Goal: Contribute content: Contribute content

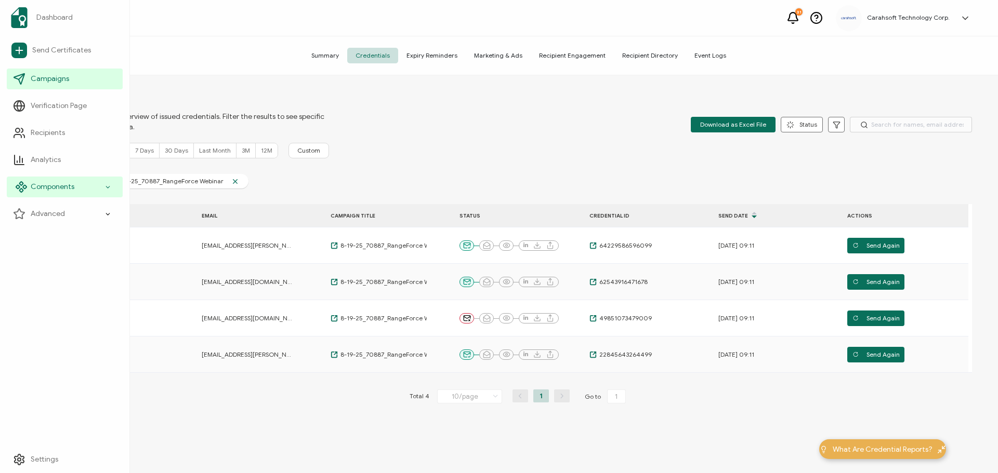
click at [47, 187] on span "Components" at bounding box center [53, 187] width 44 height 10
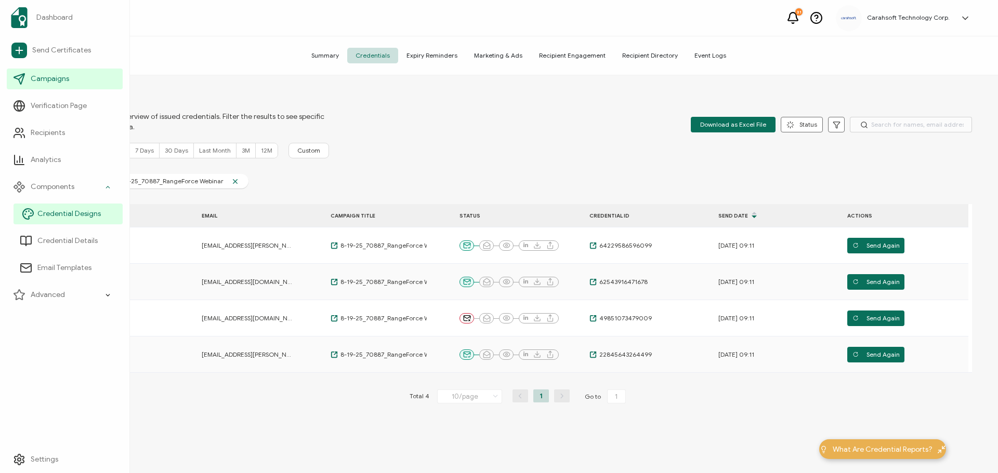
click at [55, 217] on span "Credential Designs" at bounding box center [68, 214] width 63 height 10
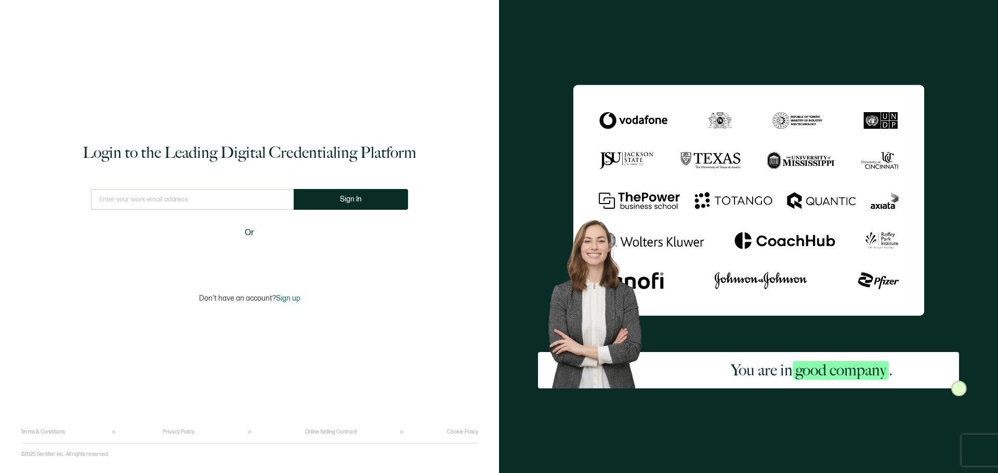
click at [144, 202] on input "text" at bounding box center [192, 199] width 203 height 21
type input "[PERSON_NAME][EMAIL_ADDRESS][PERSON_NAME][DOMAIN_NAME]"
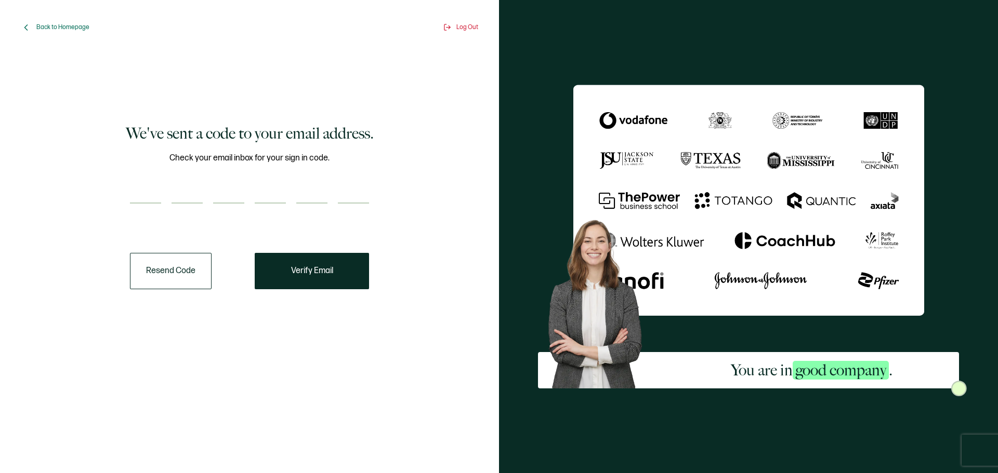
click at [136, 201] on input "number" at bounding box center [145, 193] width 31 height 21
paste input "8"
type input "8"
type input "1"
type input "5"
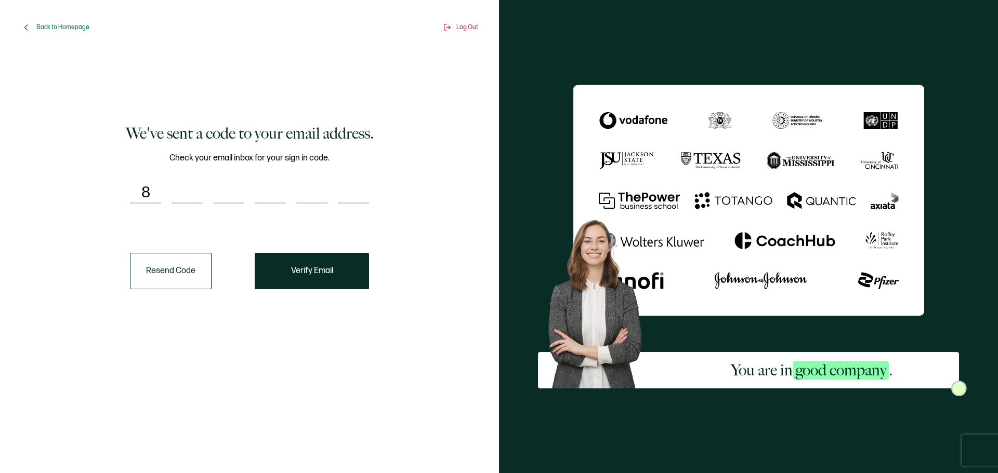
type input "7"
type input "4"
type input "3"
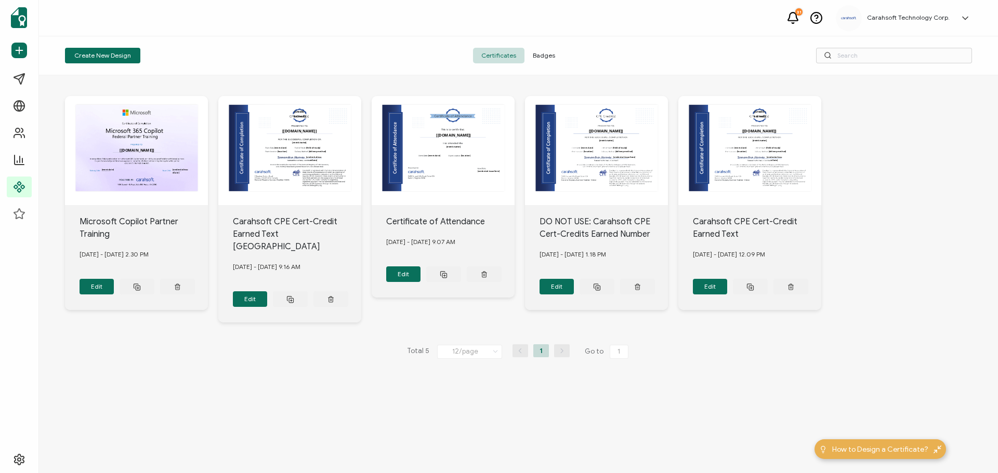
click at [544, 52] on span "Badges" at bounding box center [543, 56] width 39 height 16
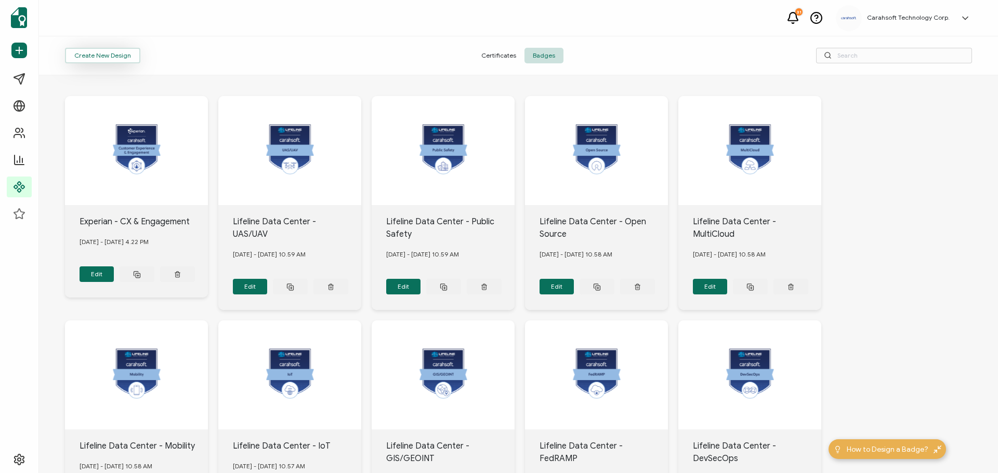
click at [109, 50] on button "Create New Design" at bounding box center [102, 56] width 75 height 16
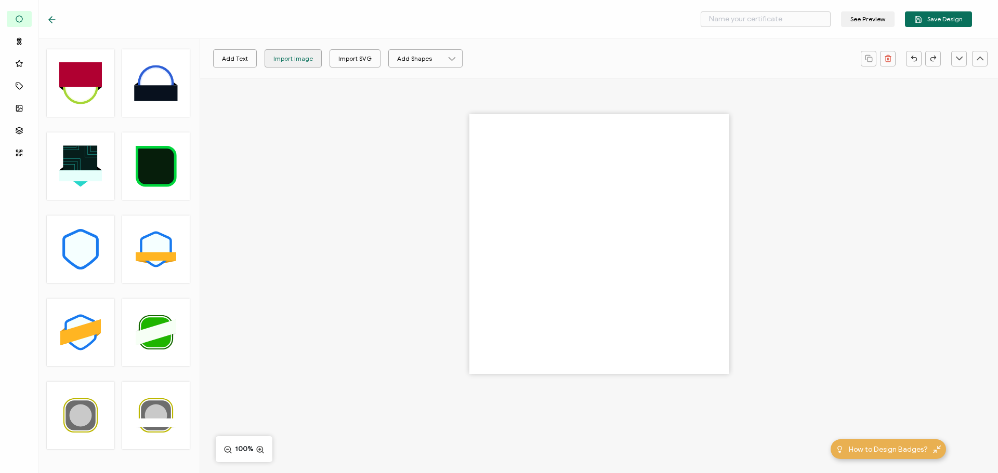
click at [303, 60] on div "Import Image" at bounding box center [292, 58] width 39 height 18
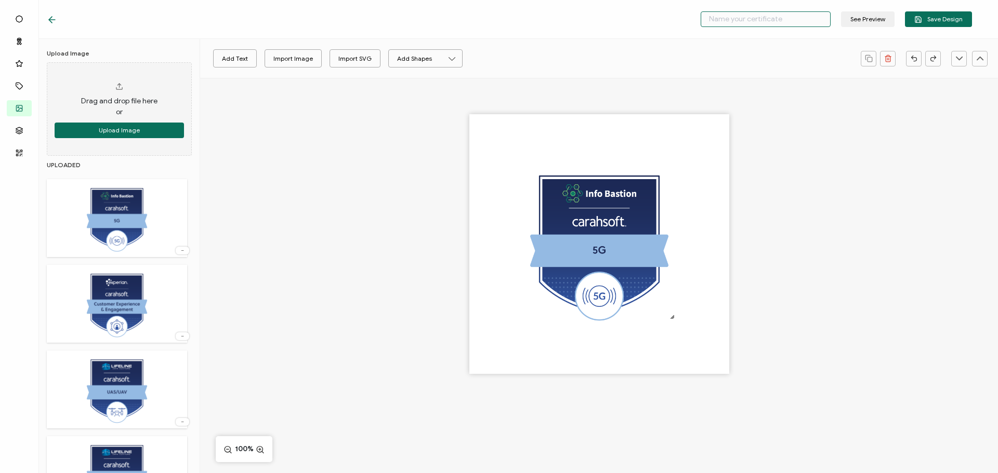
click at [732, 21] on input "text" at bounding box center [766, 19] width 130 height 16
type input "Info Bastion - 5G"
click at [951, 17] on span "Save Design" at bounding box center [938, 20] width 48 height 8
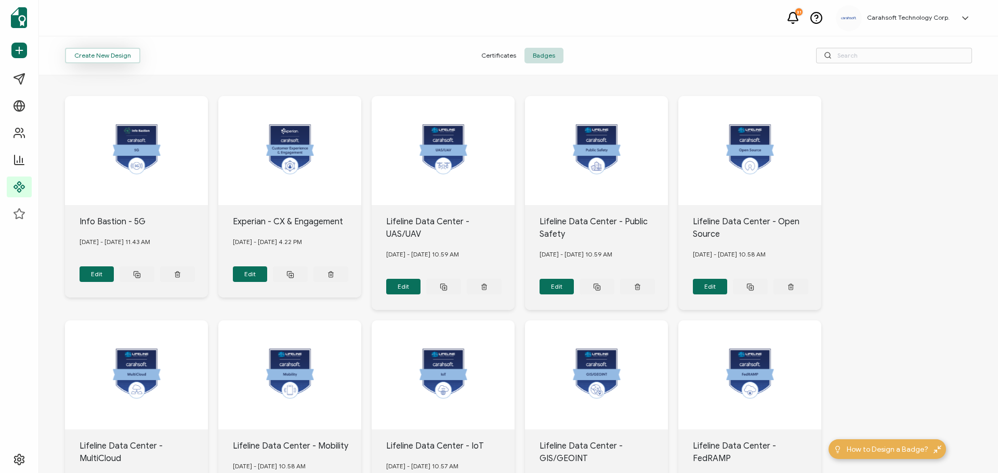
click at [113, 55] on button "Create New Design" at bounding box center [102, 56] width 75 height 16
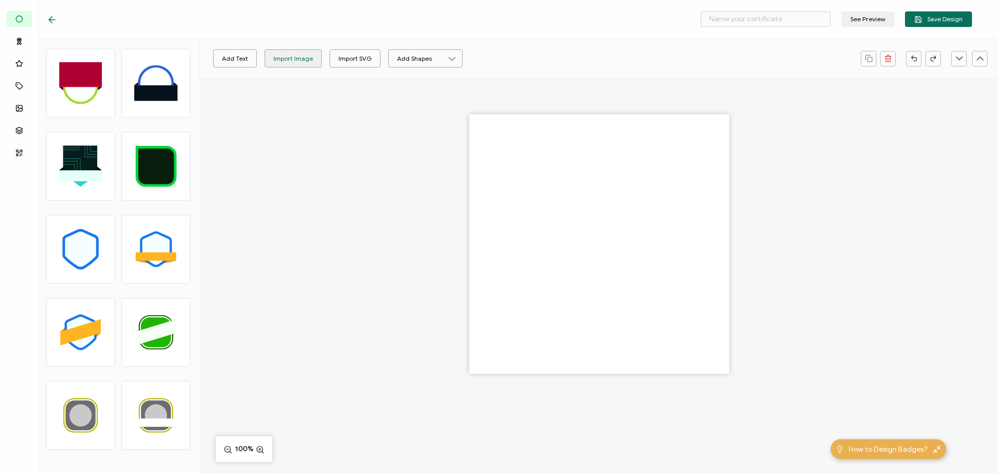
click at [292, 60] on div "Import Image" at bounding box center [292, 58] width 39 height 18
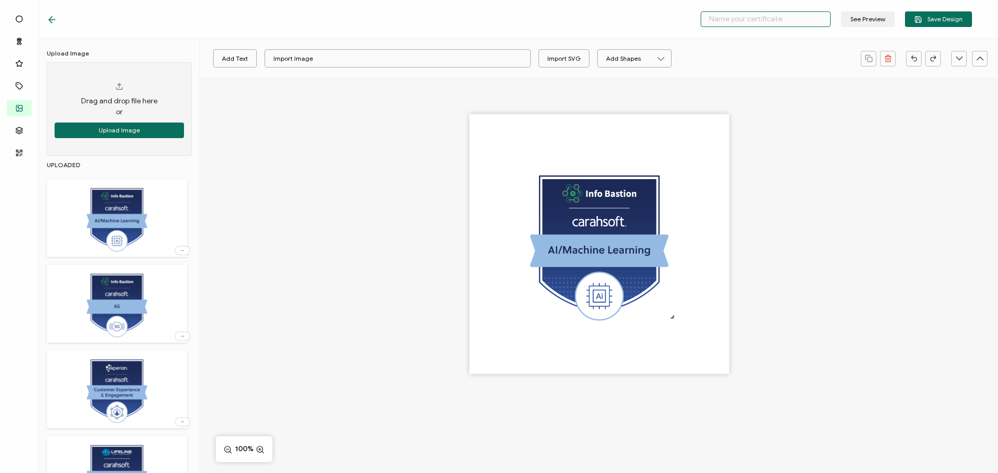
click at [729, 21] on input "text" at bounding box center [766, 19] width 130 height 16
type input "Info Bastion - AI/ML"
click at [951, 17] on span "Save Design" at bounding box center [938, 20] width 48 height 8
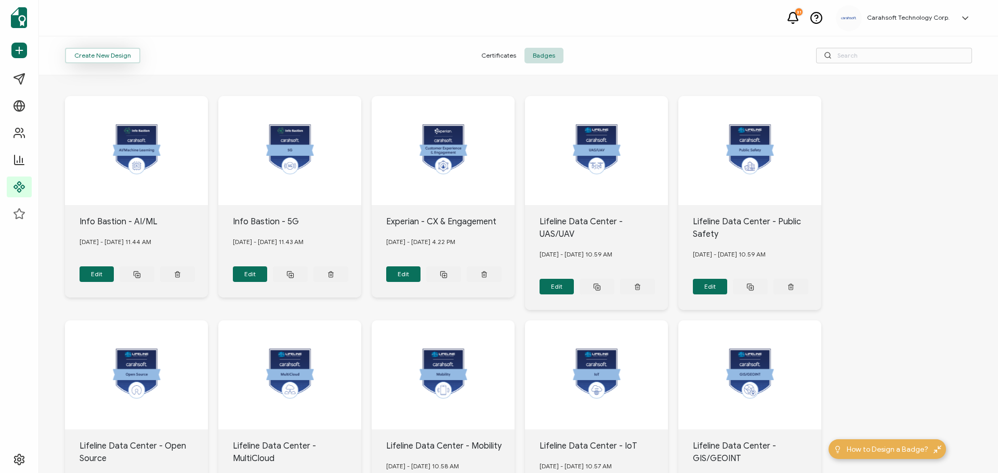
click at [100, 52] on button "Create New Design" at bounding box center [102, 56] width 75 height 16
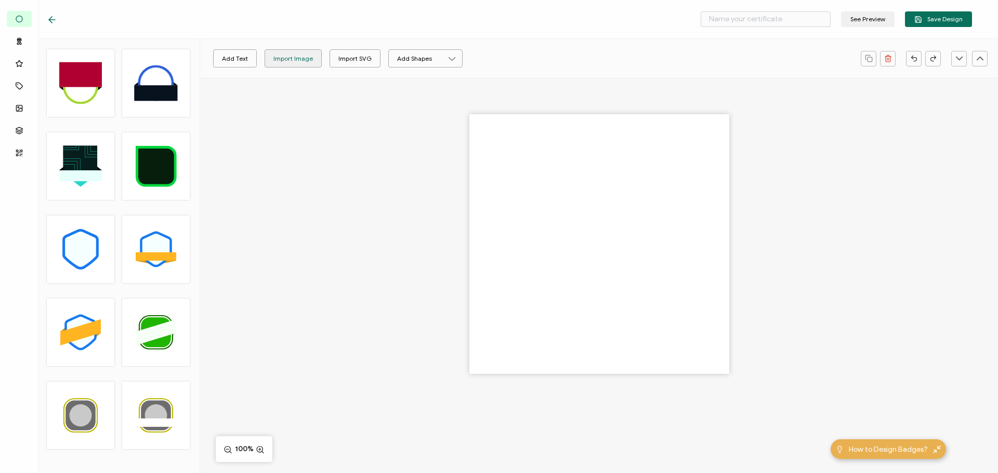
click at [298, 57] on div "Import Image" at bounding box center [292, 58] width 39 height 18
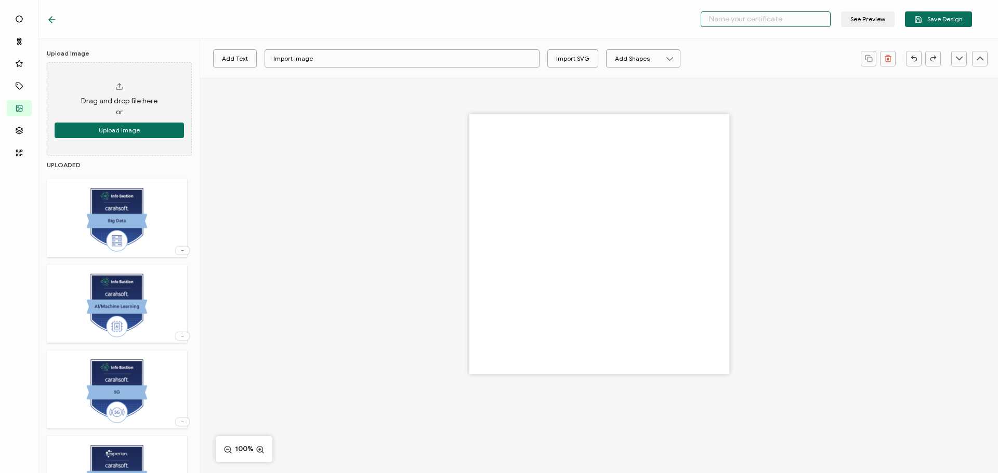
click at [730, 17] on input "text" at bounding box center [766, 19] width 130 height 16
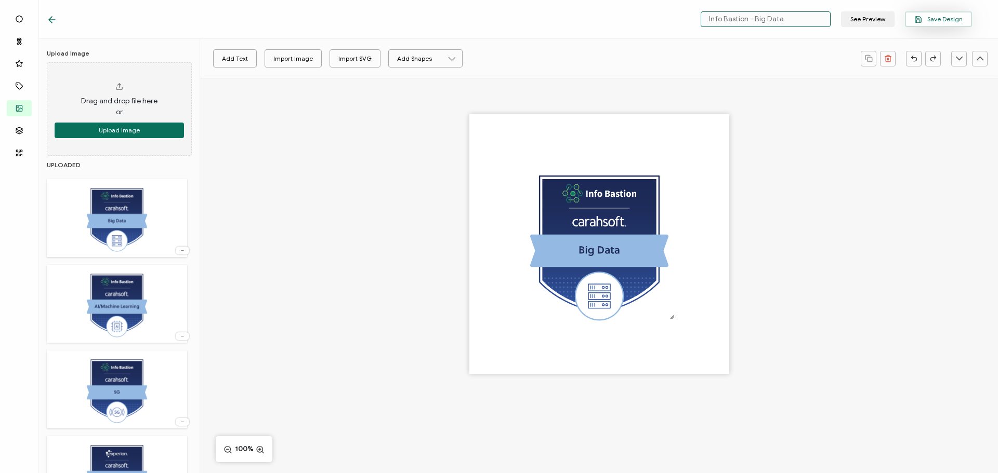
type input "Info Bastion - Big Data"
click at [945, 24] on button "Save Design" at bounding box center [938, 19] width 67 height 16
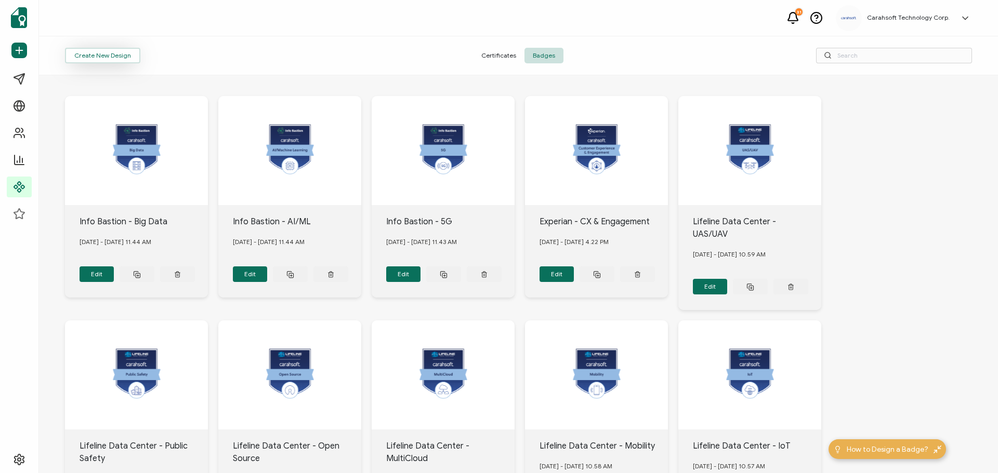
click at [82, 49] on button "Create New Design" at bounding box center [102, 56] width 75 height 16
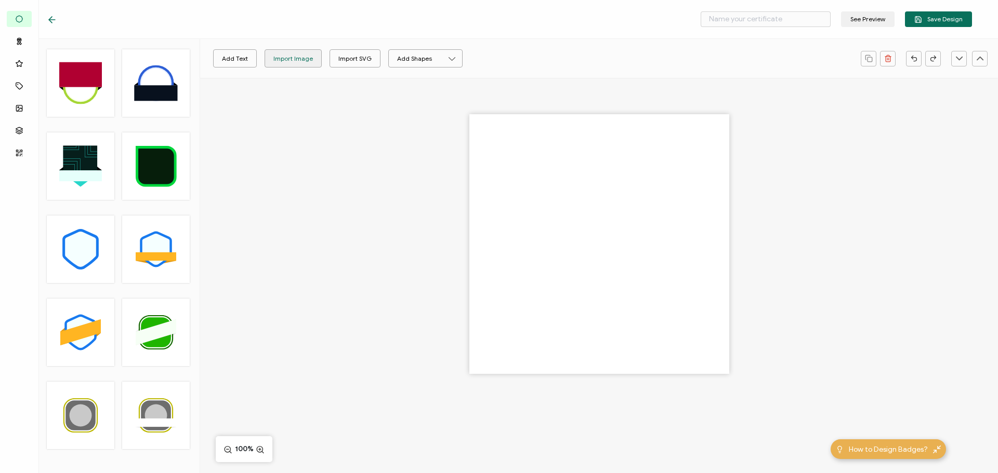
click at [302, 58] on div "Import Image" at bounding box center [292, 58] width 39 height 18
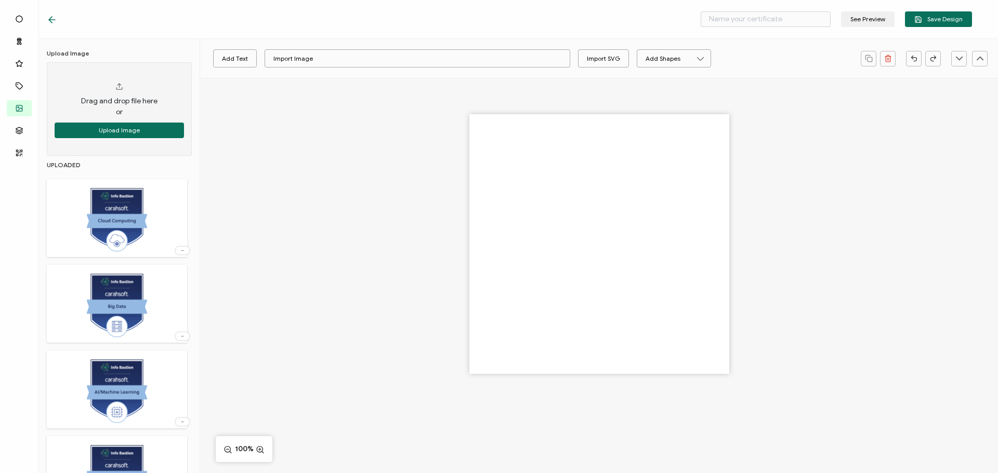
click at [756, 28] on div "See Preview Save Design" at bounding box center [509, 19] width 977 height 39
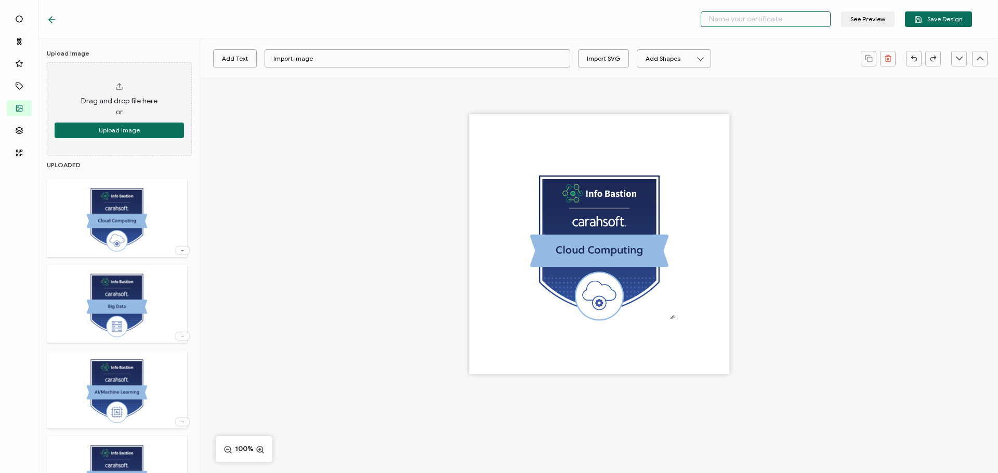
click at [754, 24] on input "text" at bounding box center [766, 19] width 130 height 16
type input "Info Bastion - Cloud Computing"
click at [930, 18] on span "Save Design" at bounding box center [938, 20] width 48 height 8
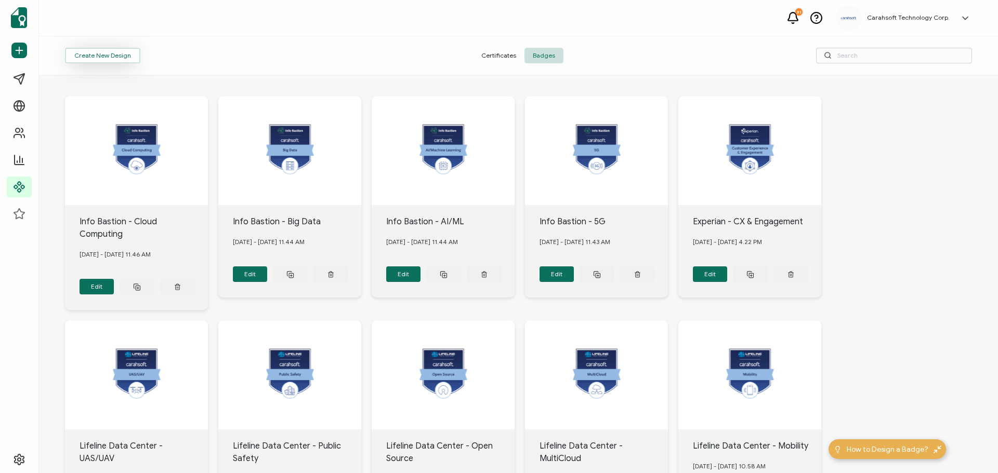
click at [112, 53] on button "Create New Design" at bounding box center [102, 56] width 75 height 16
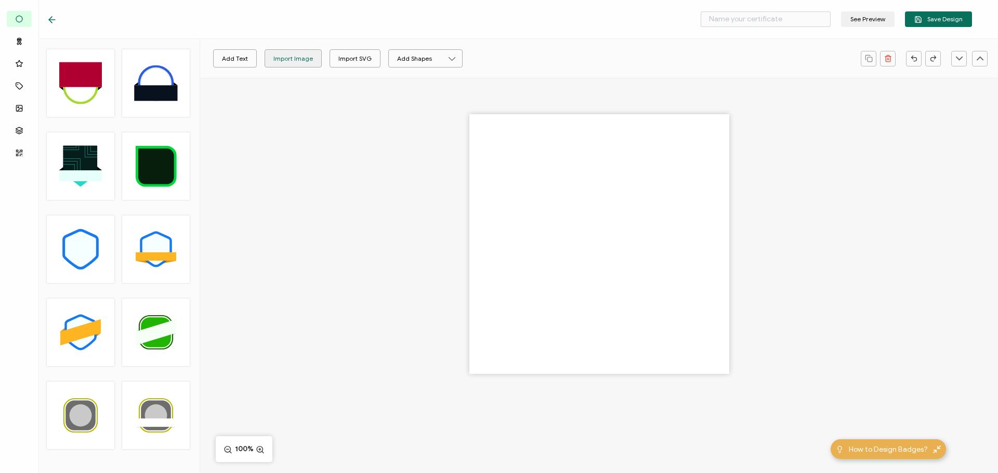
click at [298, 61] on div "Import Image" at bounding box center [292, 58] width 39 height 18
click at [724, 20] on input "text" at bounding box center [766, 19] width 130 height 16
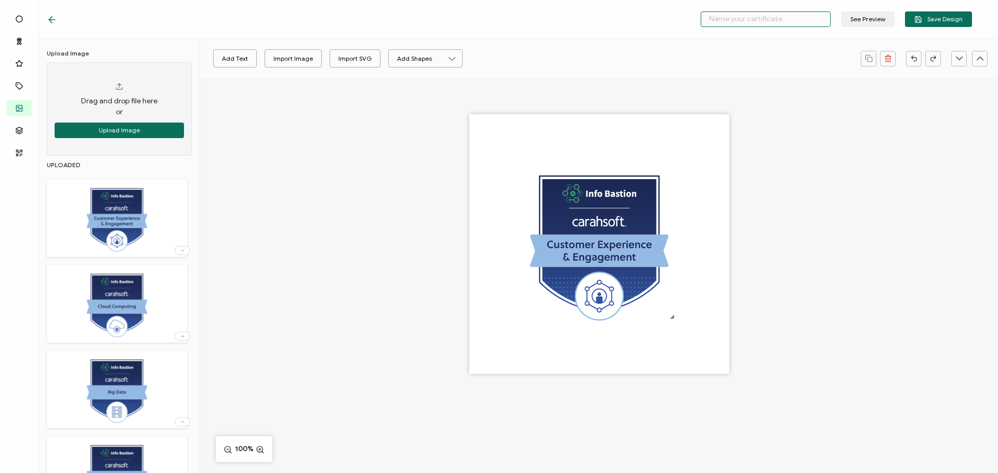
type input """
type input "Info Bastion - CX & Engagement"
click at [950, 18] on span "Save Design" at bounding box center [938, 20] width 48 height 8
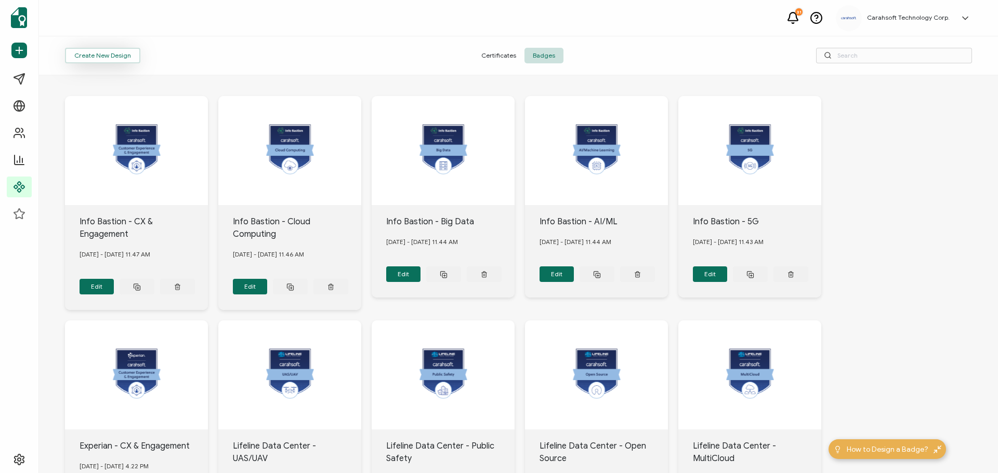
click at [107, 57] on button "Create New Design" at bounding box center [102, 56] width 75 height 16
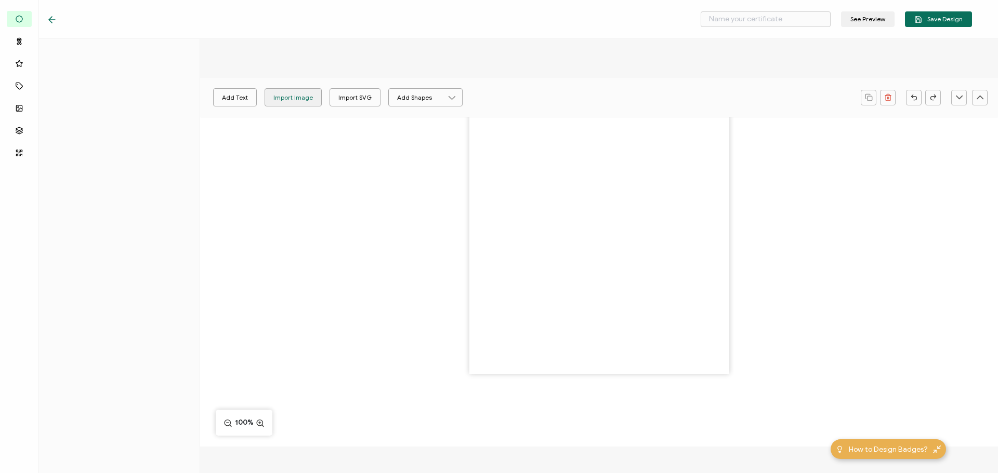
click at [285, 98] on div "Import Image" at bounding box center [292, 97] width 39 height 18
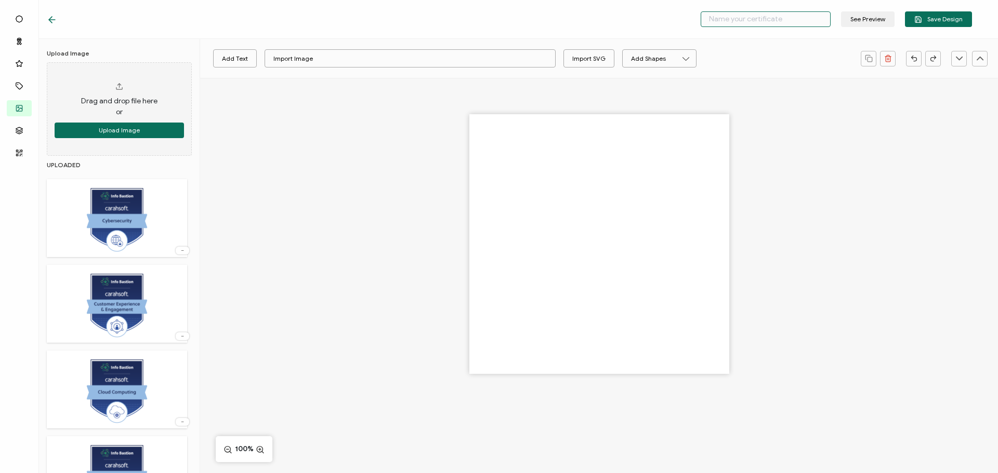
click at [767, 23] on input "text" at bounding box center [766, 19] width 130 height 16
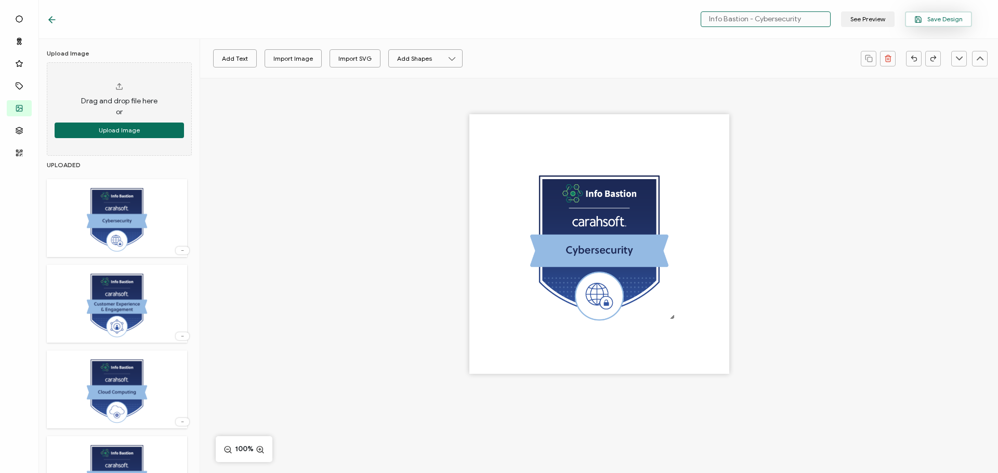
type input "Info Bastion - Cybersecurity"
click at [929, 18] on span "Save Design" at bounding box center [938, 20] width 48 height 8
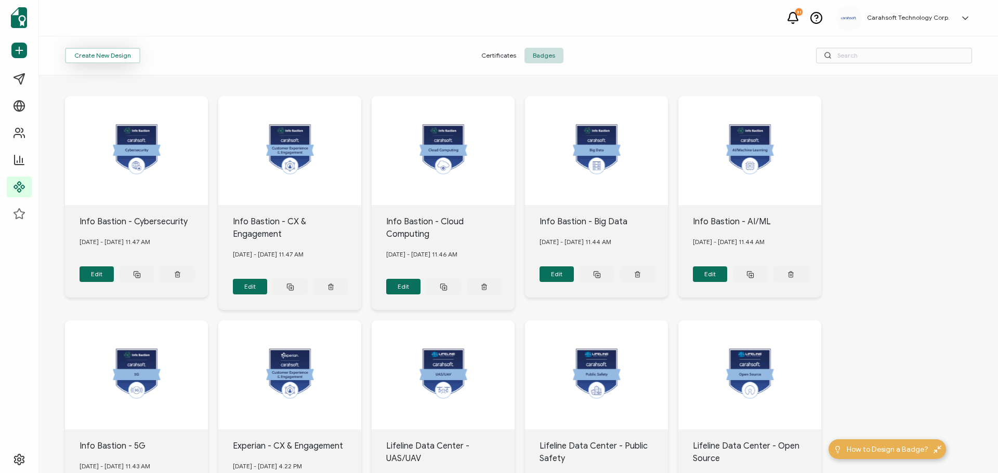
click at [90, 55] on button "Create New Design" at bounding box center [102, 56] width 75 height 16
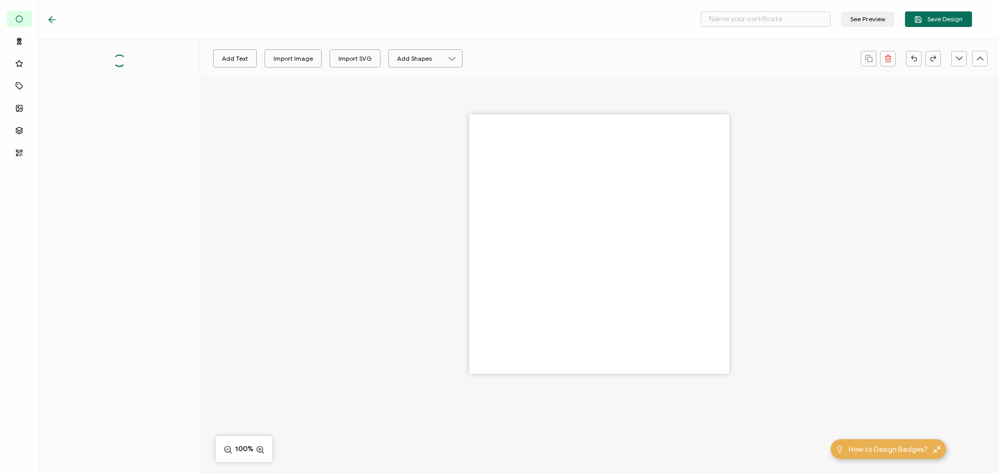
click at [285, 98] on div at bounding box center [599, 262] width 798 height 369
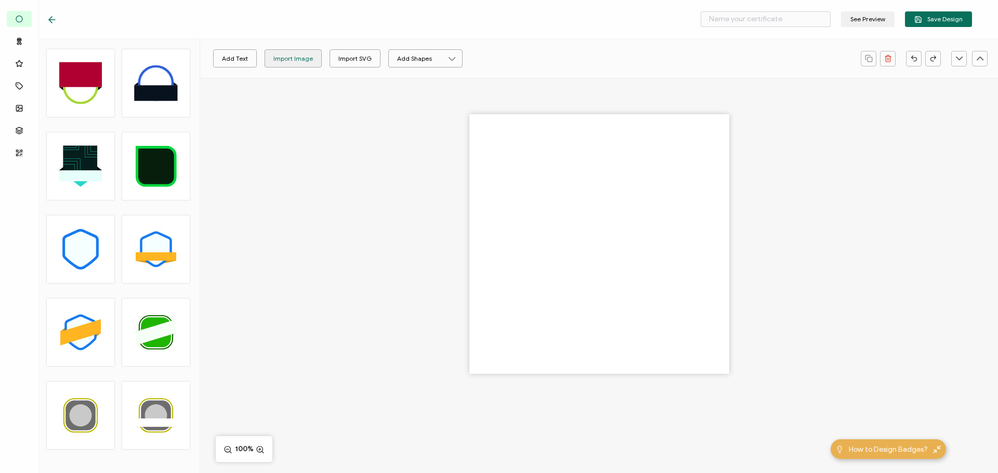
click at [287, 64] on div "Import Image" at bounding box center [292, 58] width 39 height 18
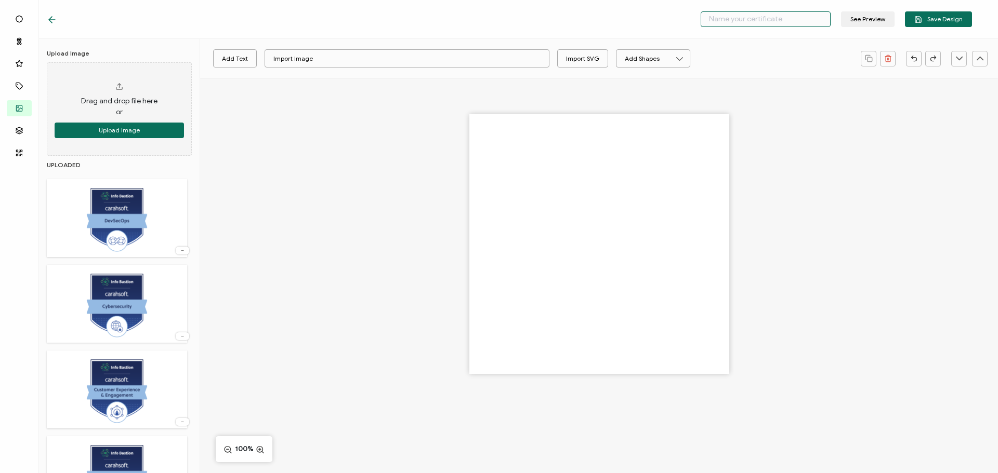
click at [769, 24] on input "text" at bounding box center [766, 19] width 130 height 16
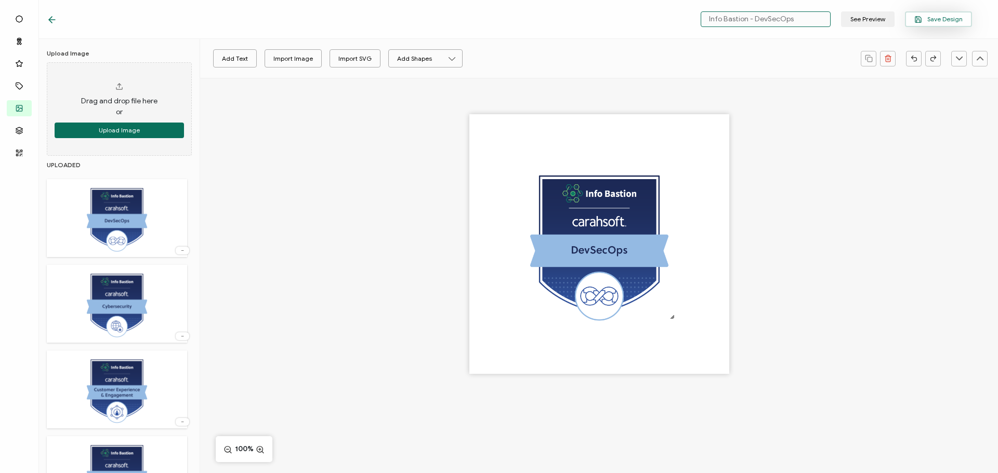
type input "Info Bastion - DevSecOps"
click at [957, 27] on button "Save Design" at bounding box center [938, 19] width 67 height 16
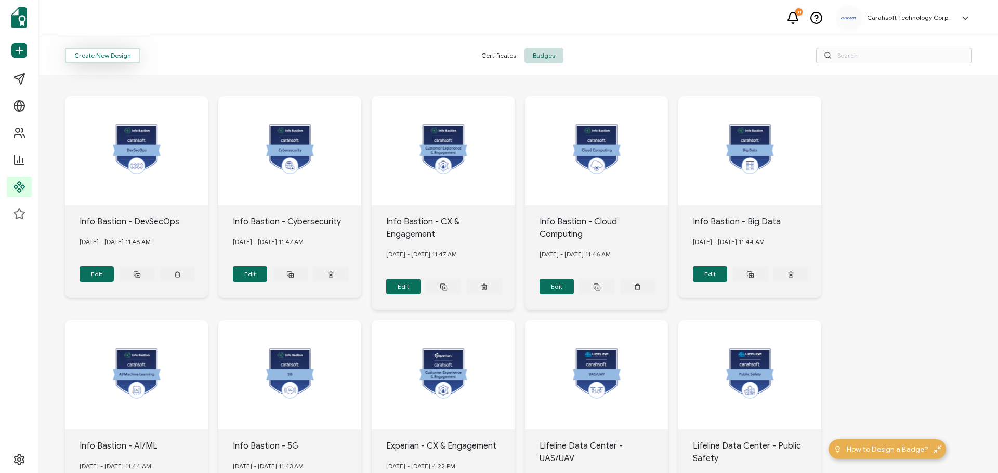
click at [102, 55] on button "Create New Design" at bounding box center [102, 56] width 75 height 16
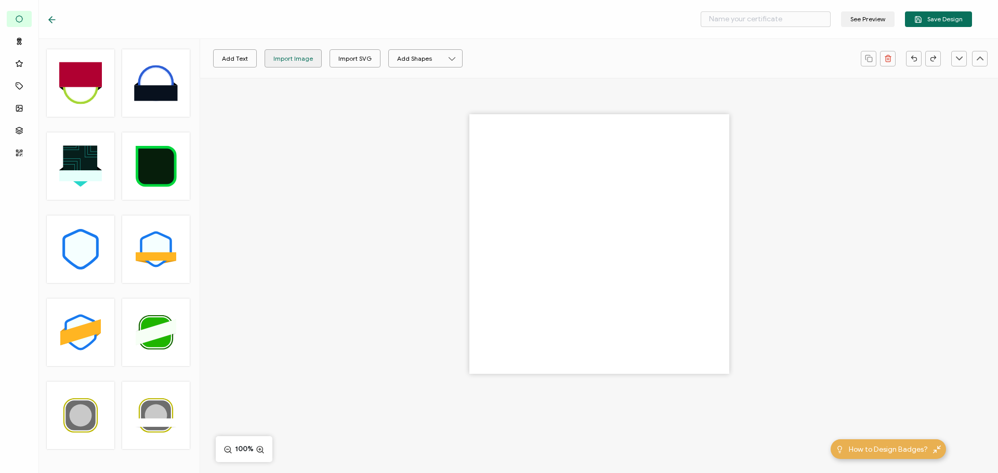
click at [299, 57] on div "Import Image" at bounding box center [292, 58] width 39 height 18
click at [776, 22] on input "text" at bounding box center [766, 19] width 130 height 16
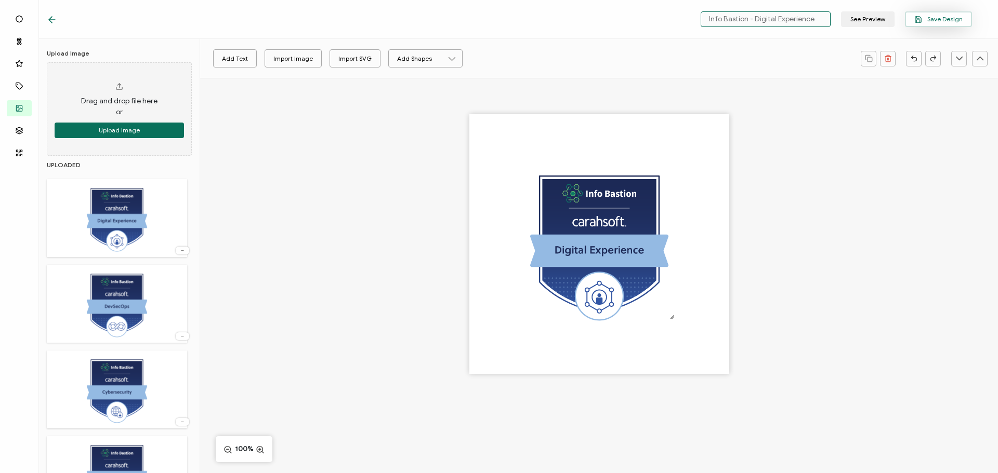
type input "Info Bastion - Digital Experience"
click at [936, 18] on span "Save Design" at bounding box center [938, 20] width 48 height 8
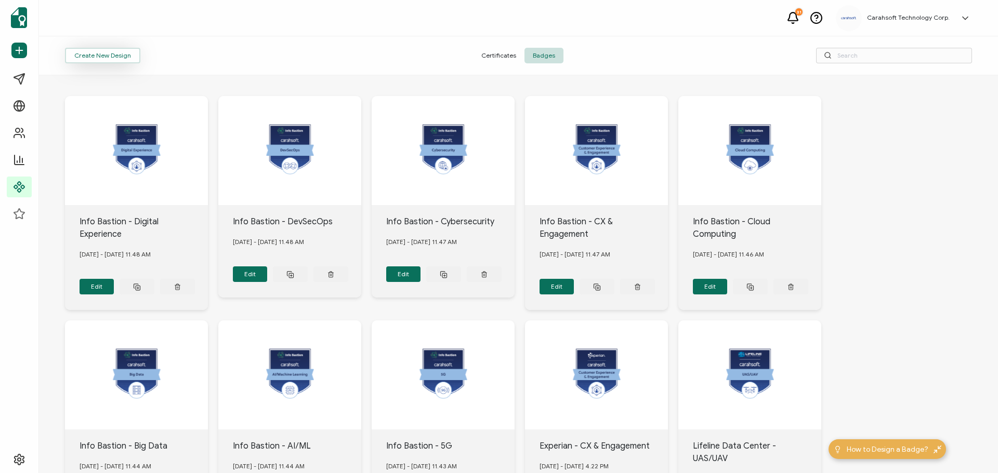
click at [119, 55] on button "Create New Design" at bounding box center [102, 56] width 75 height 16
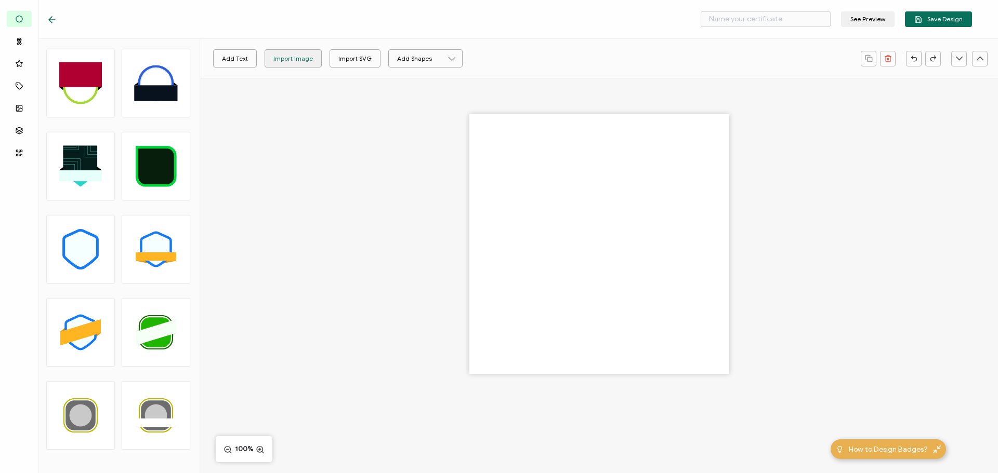
click at [298, 57] on div "Import Image" at bounding box center [292, 58] width 39 height 18
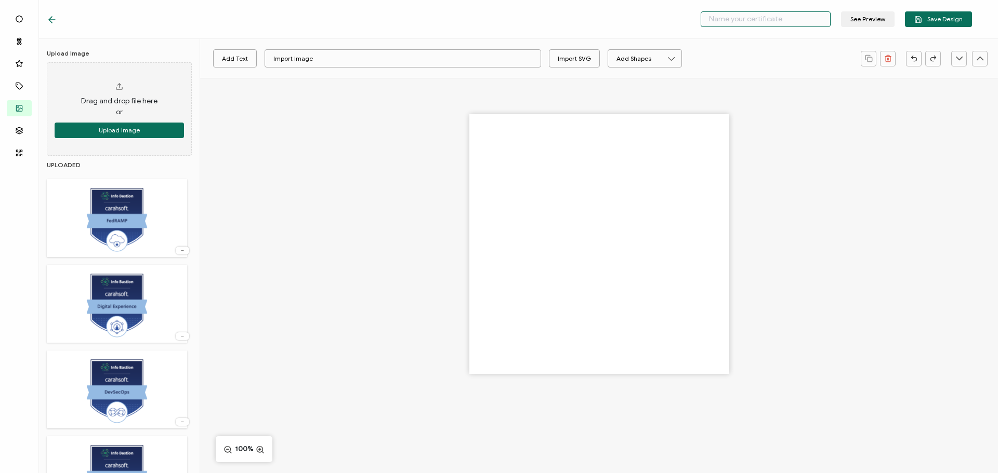
click at [747, 25] on input "text" at bounding box center [766, 19] width 130 height 16
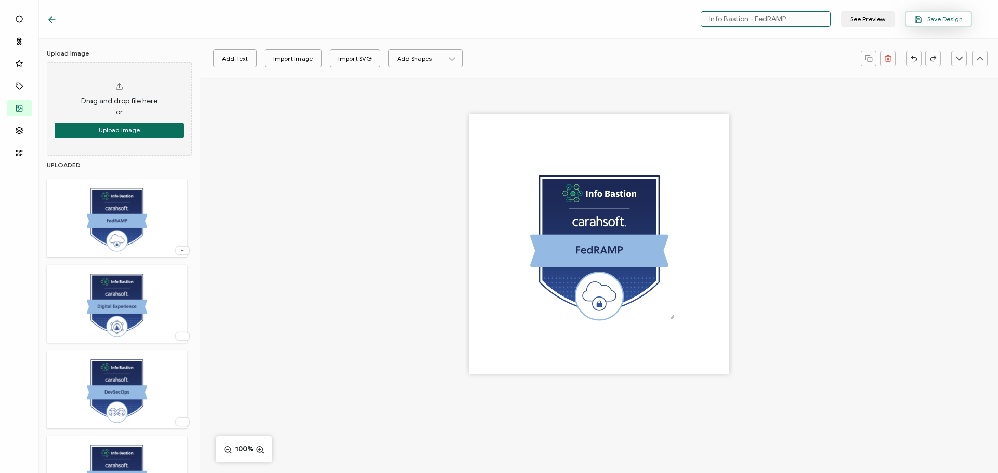
type input "Info Bastion - FedRAMP"
click at [942, 16] on span "Save Design" at bounding box center [938, 20] width 48 height 8
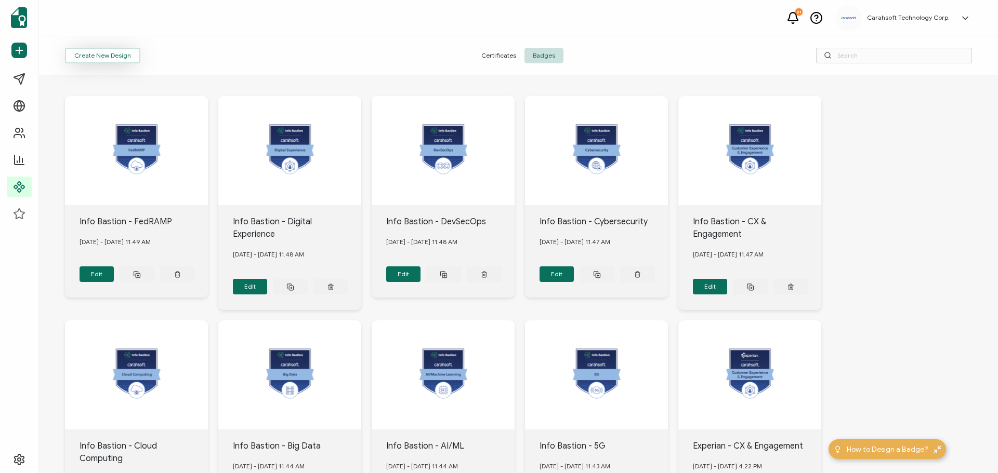
click at [80, 54] on button "Create New Design" at bounding box center [102, 56] width 75 height 16
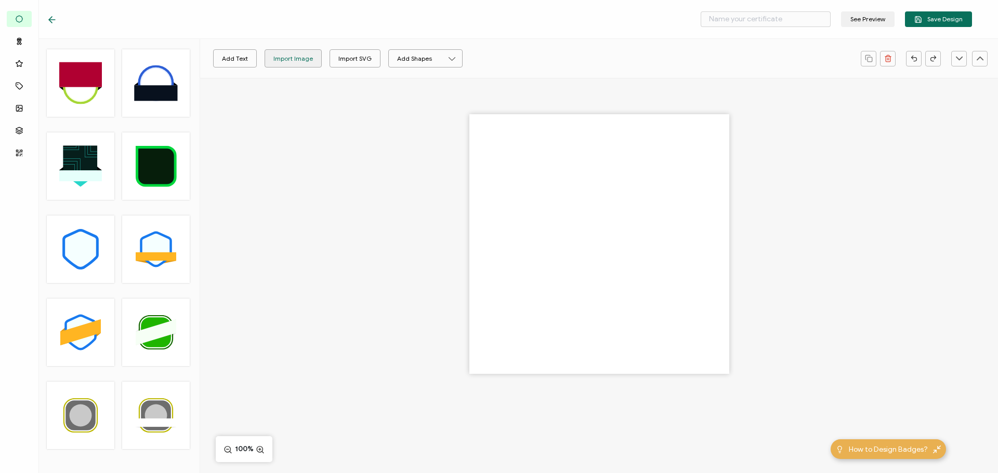
click at [297, 51] on div "Import Image" at bounding box center [292, 58] width 39 height 18
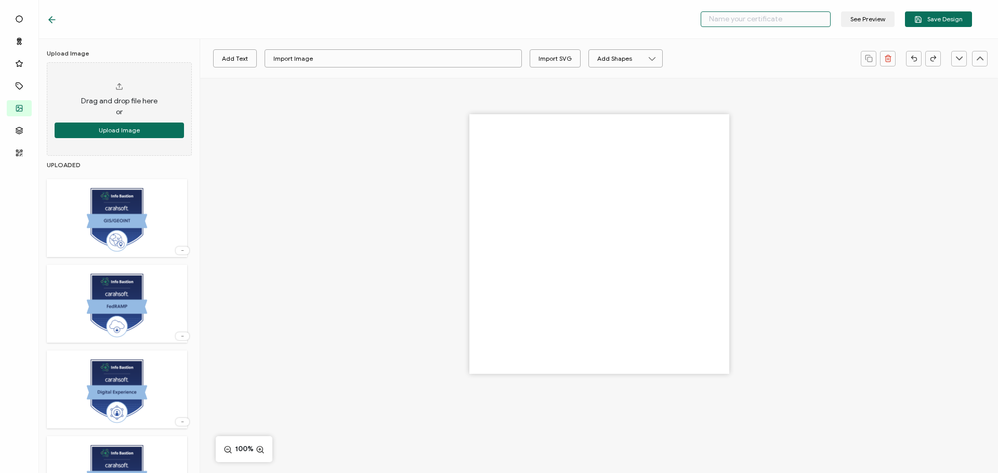
click at [777, 19] on input "text" at bounding box center [766, 19] width 130 height 16
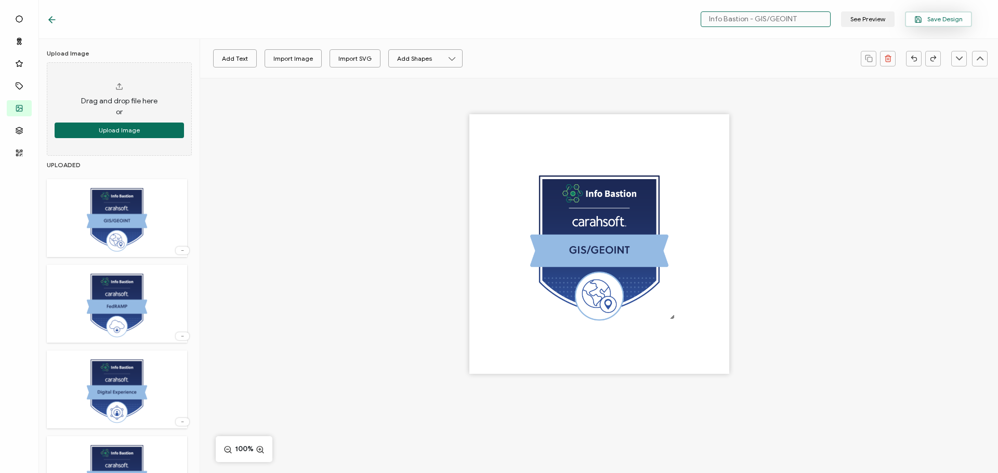
type input "Info Bastion - GIS/GEOINT"
click at [939, 18] on span "Save Design" at bounding box center [938, 20] width 48 height 8
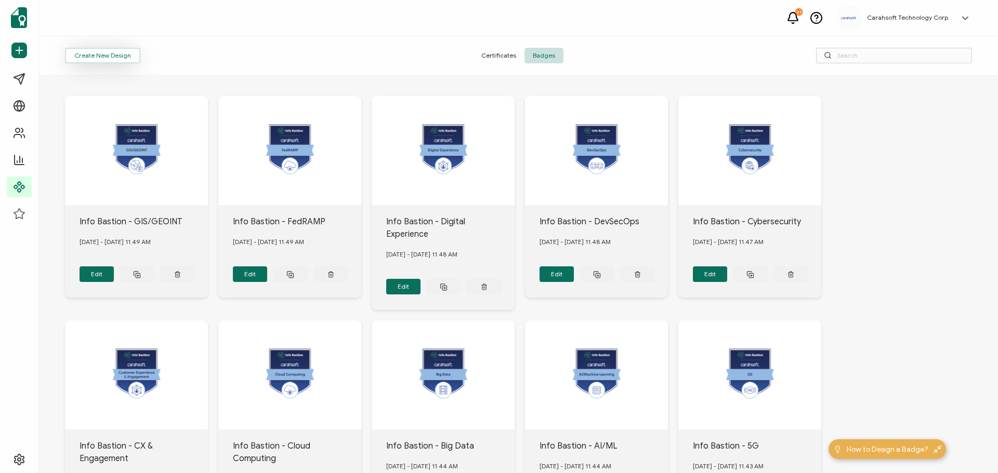
click at [94, 52] on button "Create New Design" at bounding box center [102, 56] width 75 height 16
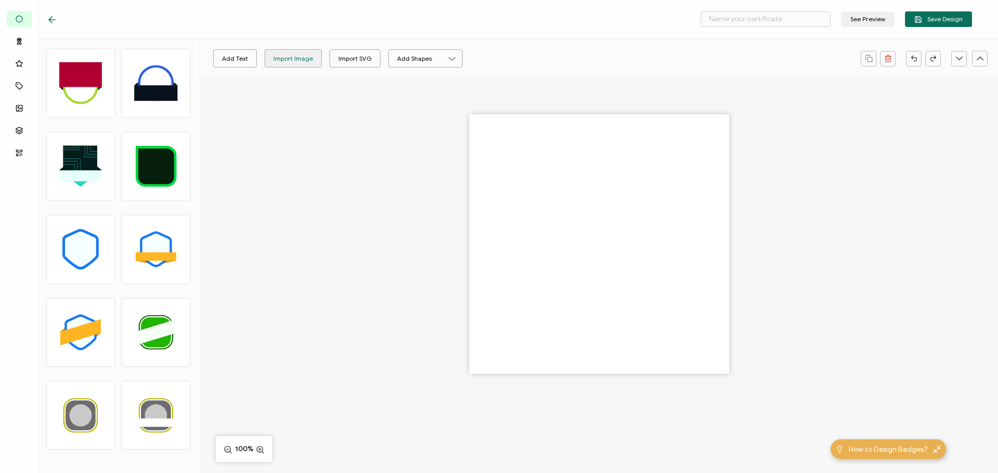
click at [292, 63] on div "Import Image" at bounding box center [292, 58] width 39 height 18
click at [736, 23] on input "text" at bounding box center [766, 19] width 130 height 16
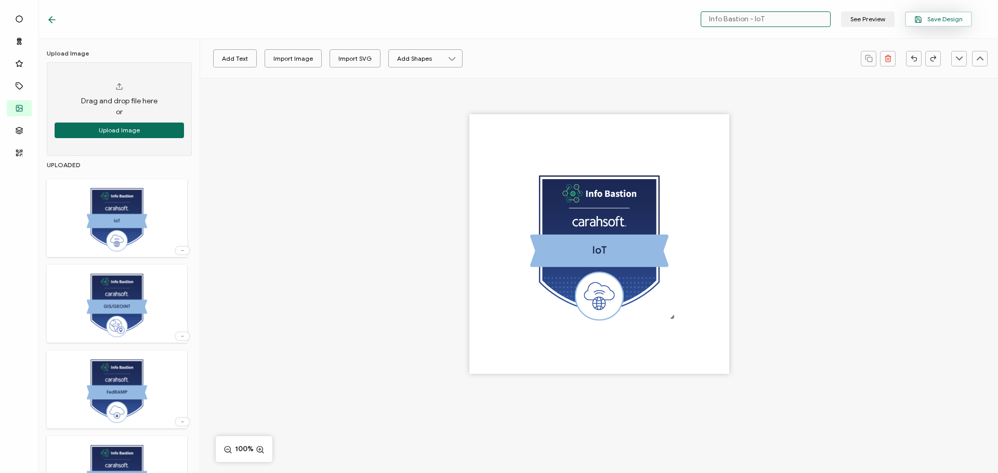
type input "Info Bastion - IoT"
click at [943, 15] on button "Save Design" at bounding box center [938, 19] width 67 height 16
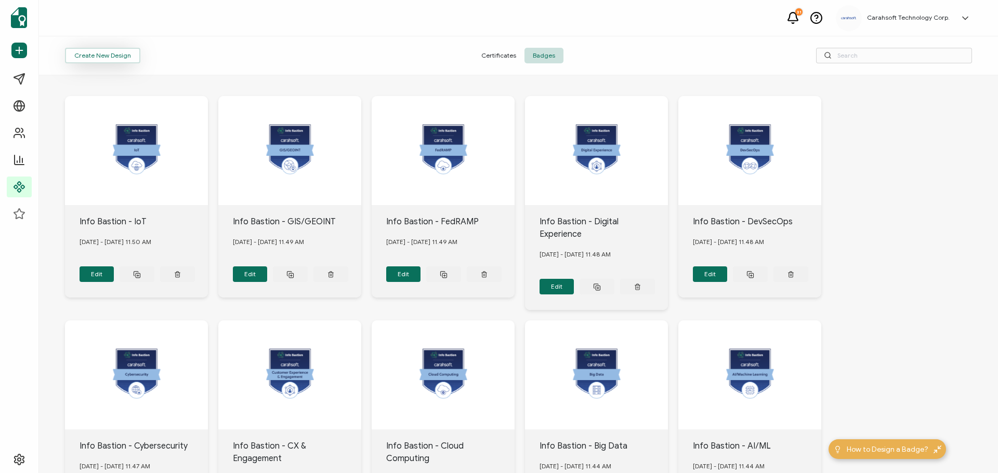
click at [102, 56] on button "Create New Design" at bounding box center [102, 56] width 75 height 16
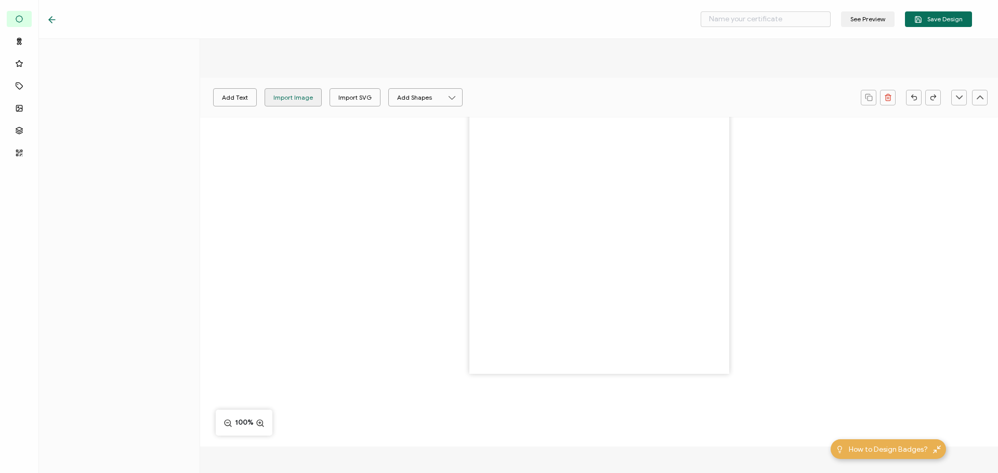
click at [288, 95] on div "Add Text Import Image Import SVG Add Shapes Rectangle Ellipse 100%" at bounding box center [599, 262] width 798 height 369
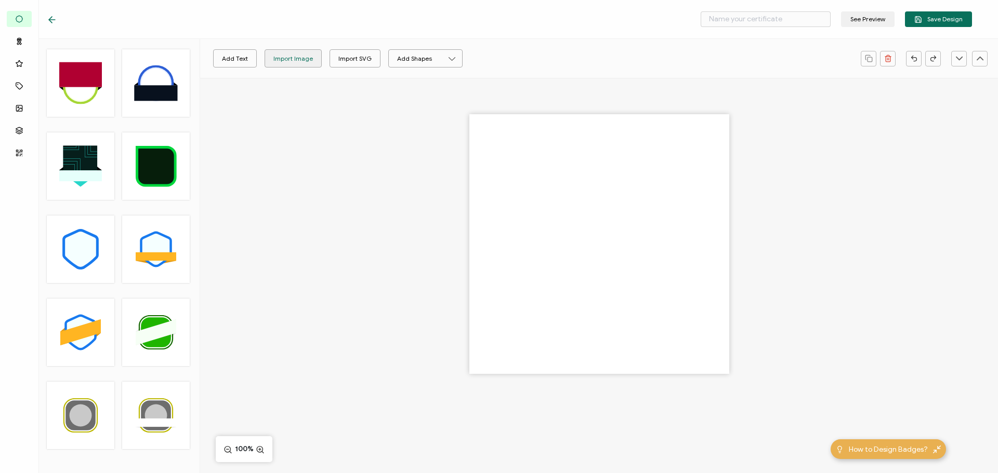
click at [300, 57] on div "Import Image" at bounding box center [292, 58] width 39 height 18
click at [759, 22] on input "text" at bounding box center [766, 19] width 130 height 16
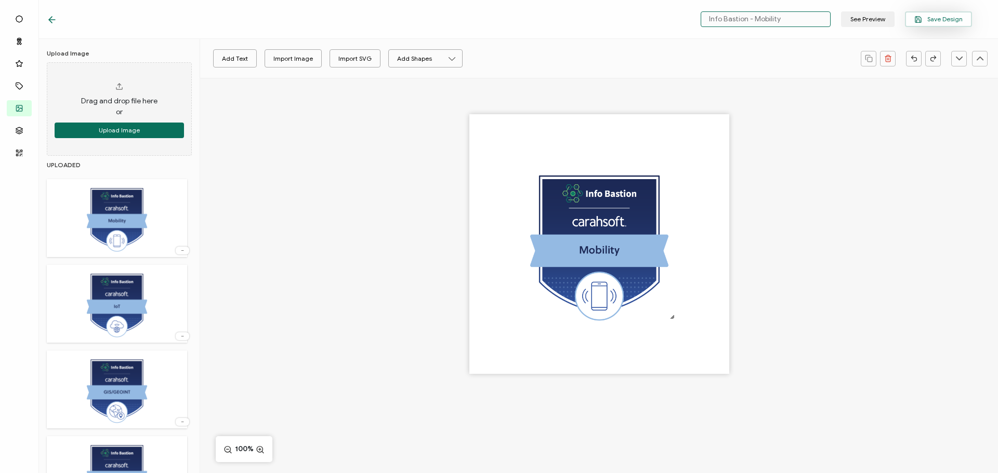
type input "Info Bastion - Mobility"
click at [946, 12] on button "Save Design" at bounding box center [938, 19] width 67 height 16
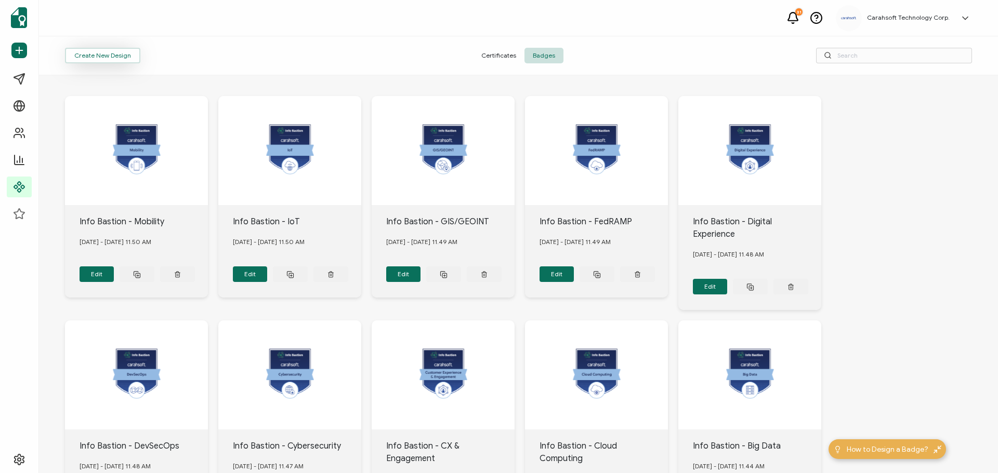
click at [113, 57] on button "Create New Design" at bounding box center [102, 56] width 75 height 16
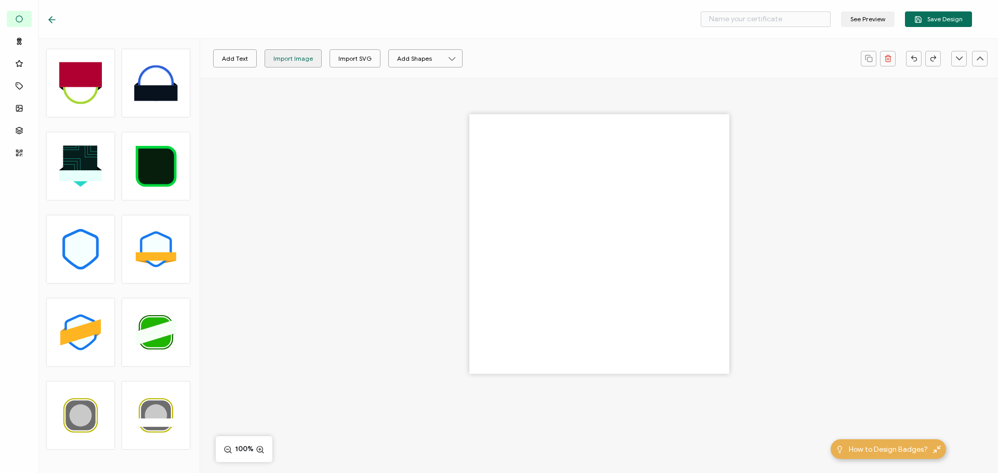
click at [291, 60] on div "Import Image" at bounding box center [292, 58] width 39 height 18
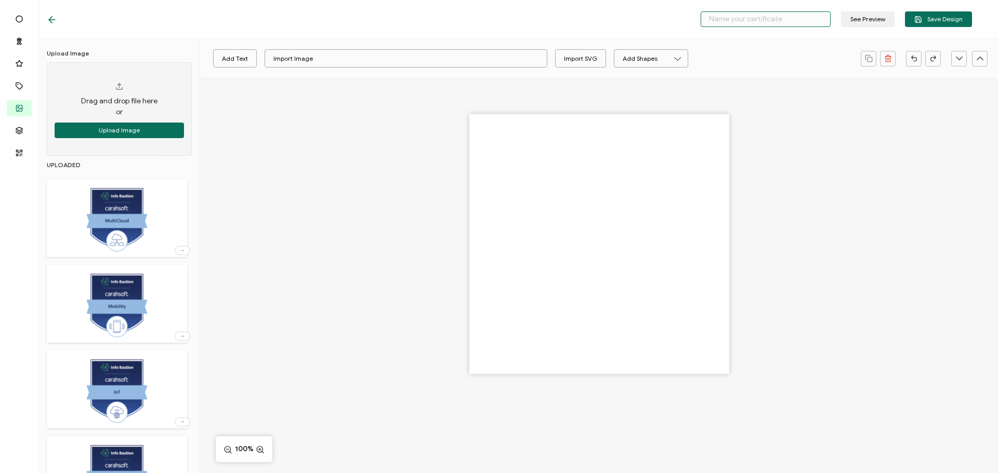
click at [729, 24] on input "text" at bounding box center [766, 19] width 130 height 16
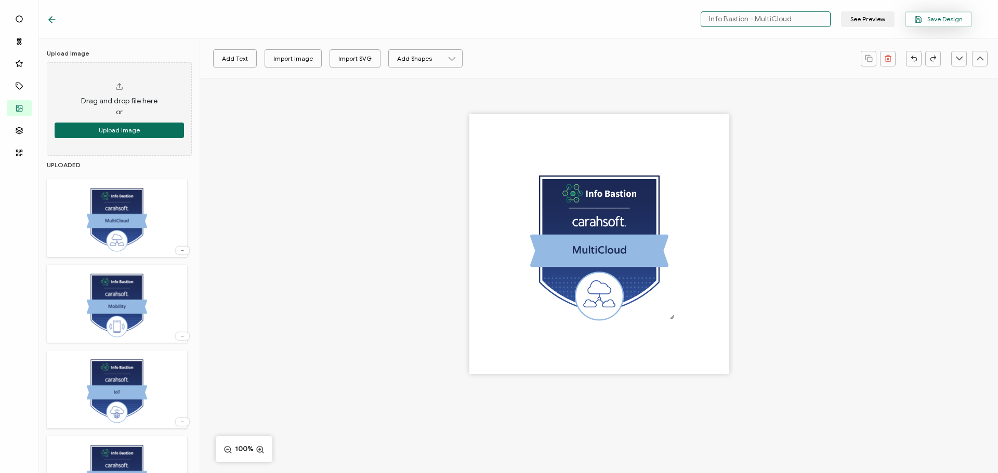
type input "Info Bastion - MultiCloud"
click at [947, 22] on span "Save Design" at bounding box center [938, 20] width 48 height 8
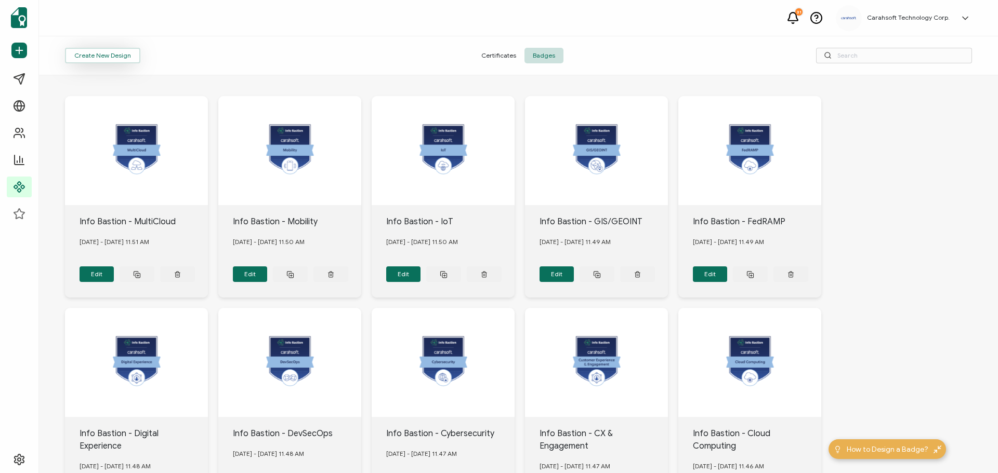
click at [114, 51] on button "Create New Design" at bounding box center [102, 56] width 75 height 16
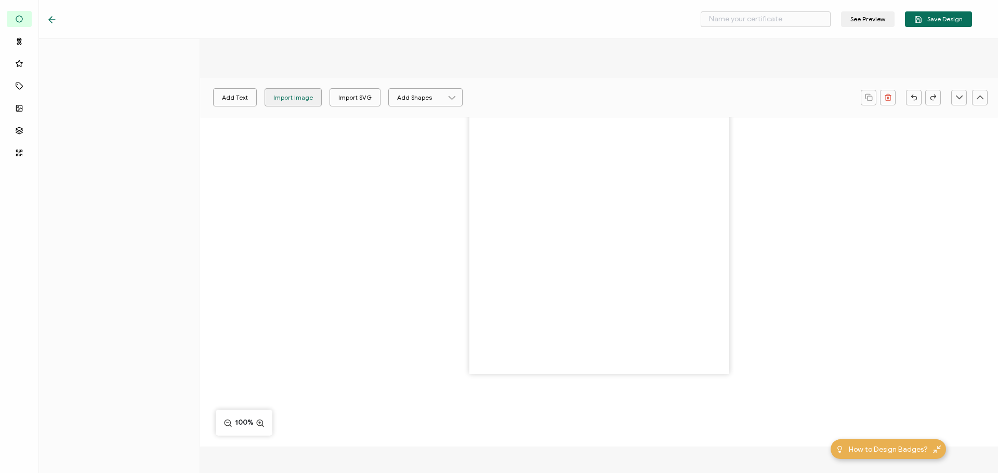
click at [280, 94] on div "Add Text Import Image Import SVG Add Shapes Rectangle Ellipse 100%" at bounding box center [599, 262] width 798 height 369
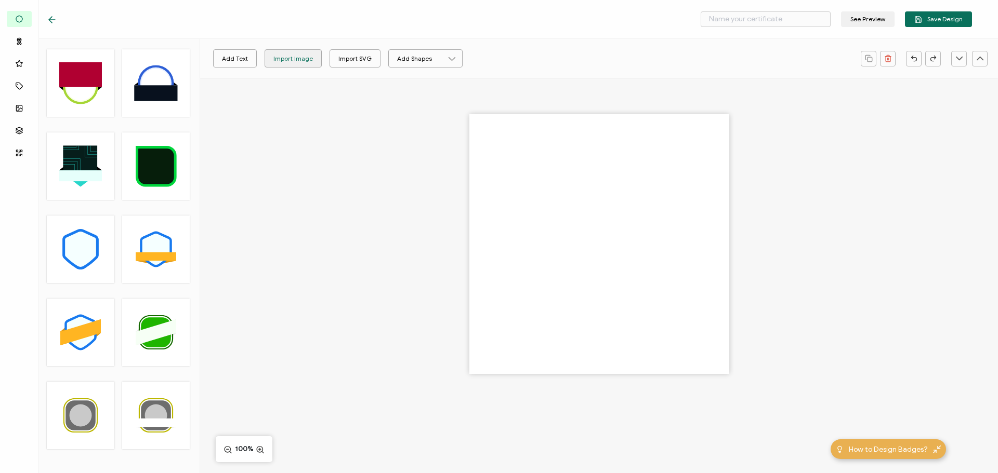
click at [298, 57] on div "Import Image" at bounding box center [292, 58] width 39 height 18
click at [764, 12] on input "text" at bounding box center [766, 19] width 130 height 16
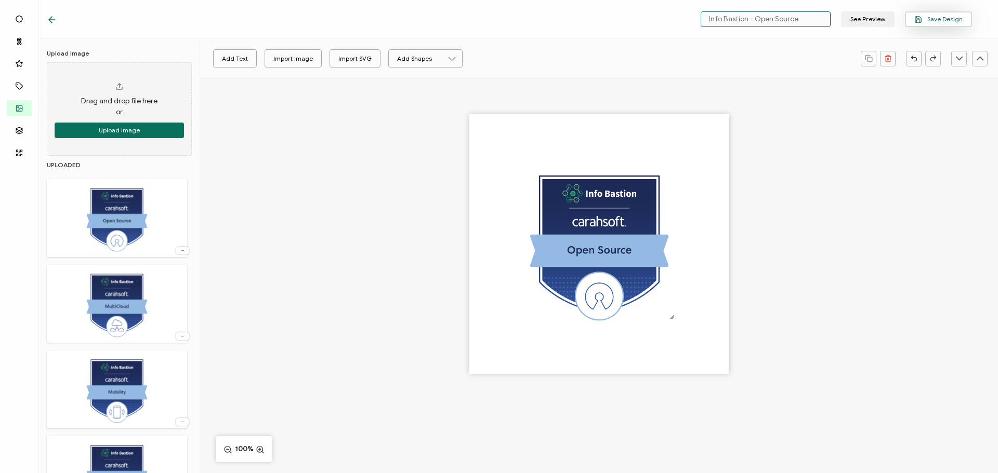
type input "Info Bastion - Open Source"
click at [932, 12] on button "Save Design" at bounding box center [938, 19] width 67 height 16
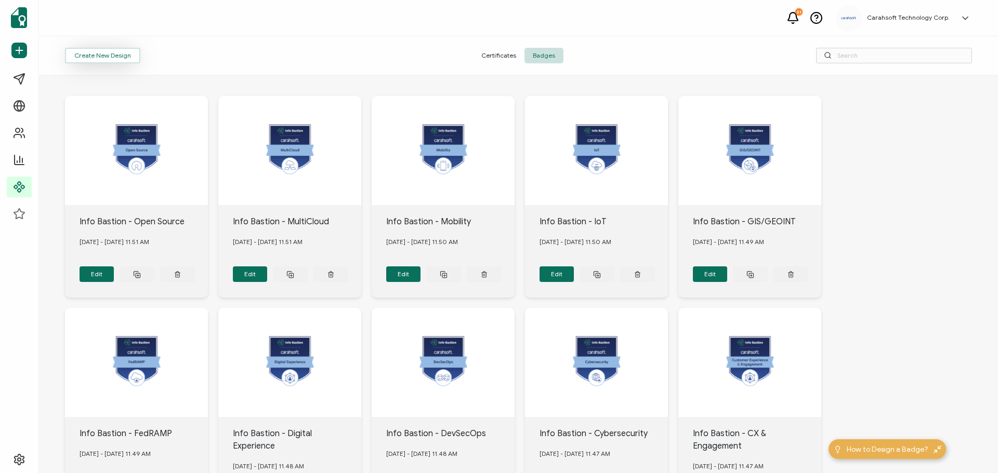
click at [116, 59] on button "Create New Design" at bounding box center [102, 56] width 75 height 16
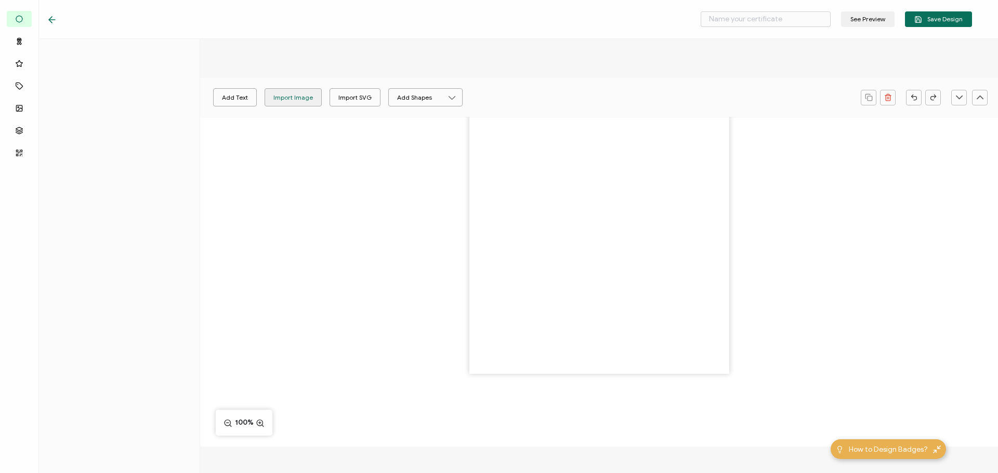
click at [296, 98] on div "Import Image" at bounding box center [292, 97] width 39 height 18
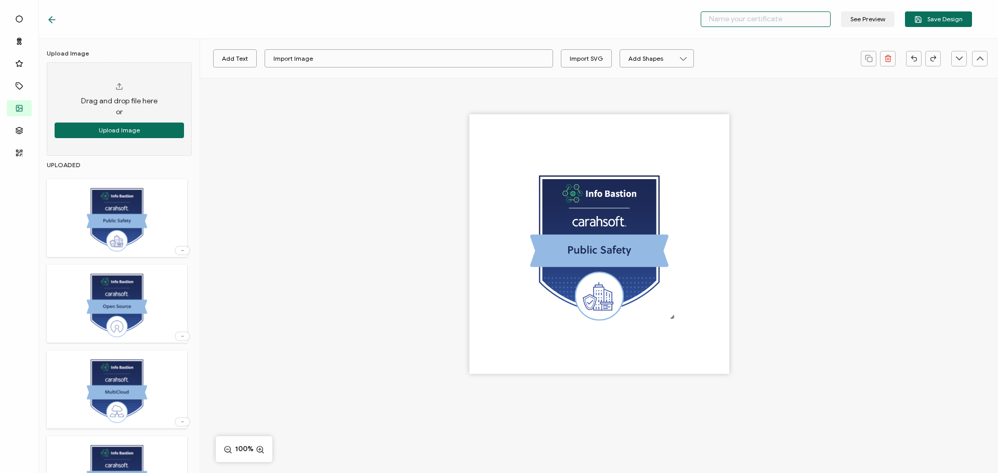
click at [739, 19] on input "text" at bounding box center [766, 19] width 130 height 16
type input "Info Bastion - Public Safety"
click at [932, 13] on button "Save Design" at bounding box center [938, 19] width 67 height 16
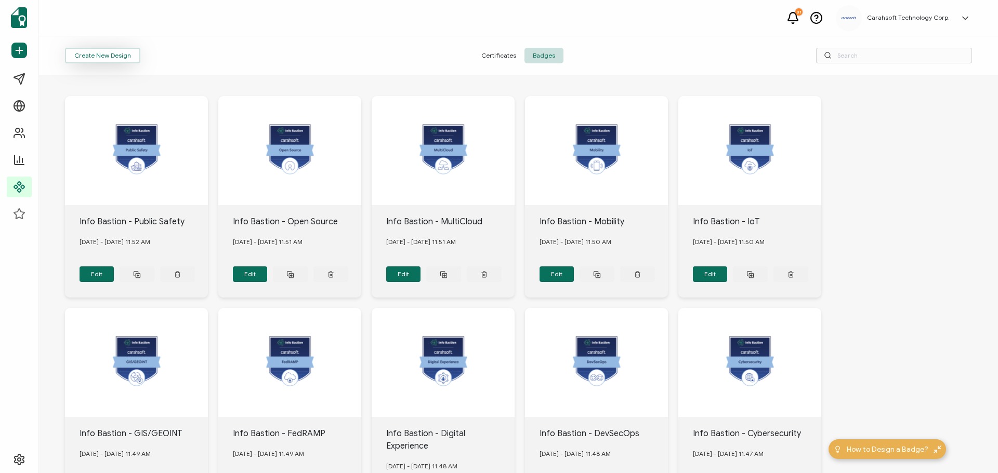
click at [94, 55] on button "Create New Design" at bounding box center [102, 56] width 75 height 16
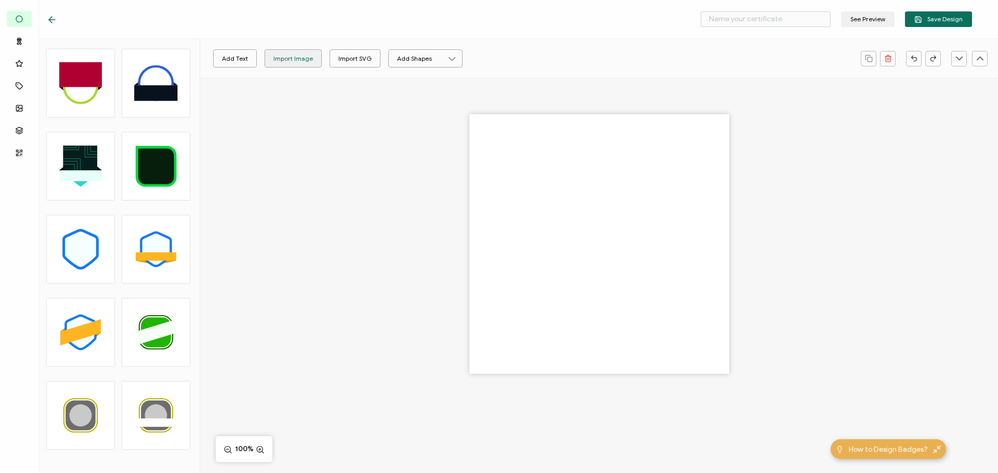
click at [301, 59] on div "Import Image" at bounding box center [292, 58] width 39 height 18
click at [729, 20] on input "text" at bounding box center [766, 19] width 130 height 16
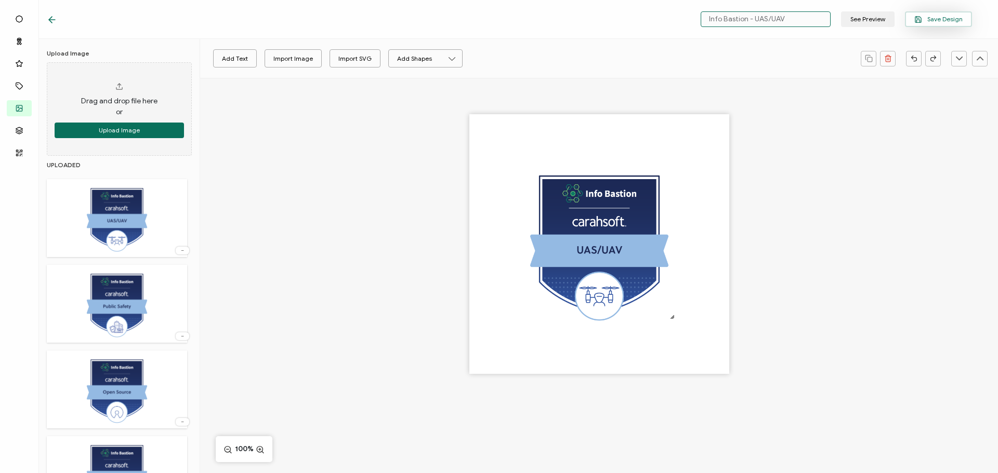
type input "Info Bastion - UAS/UAV"
click at [928, 17] on span "Save Design" at bounding box center [938, 20] width 48 height 8
